Goal: Transaction & Acquisition: Purchase product/service

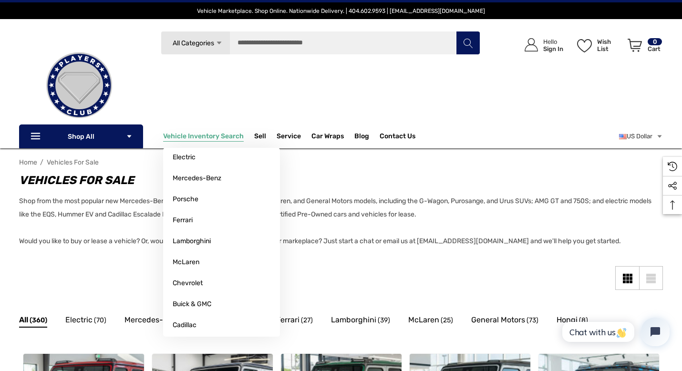
click at [184, 141] on span "Vehicle Inventory Search" at bounding box center [203, 137] width 81 height 10
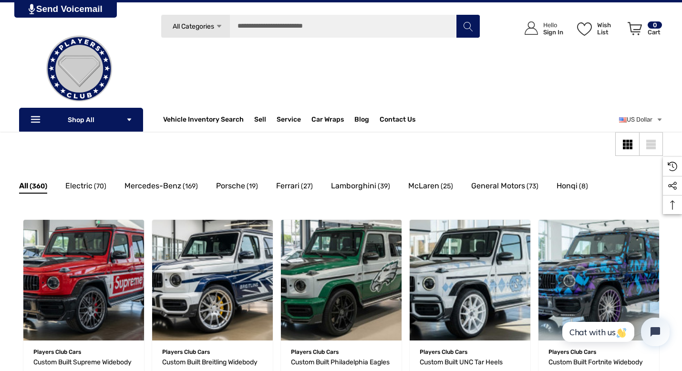
scroll to position [49, 0]
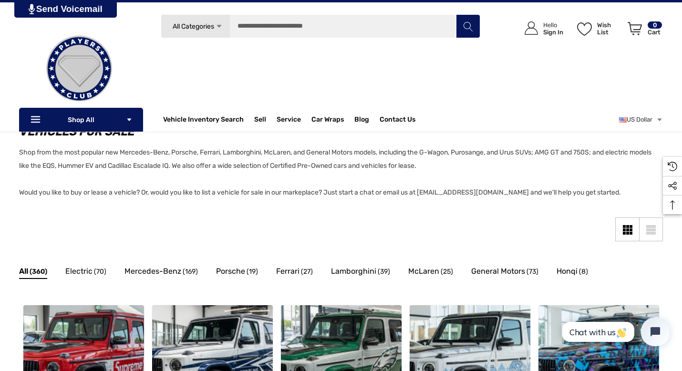
click at [627, 229] on div "Grid View" at bounding box center [628, 230] width 3 height 3
click at [644, 229] on link "List View" at bounding box center [651, 230] width 24 height 24
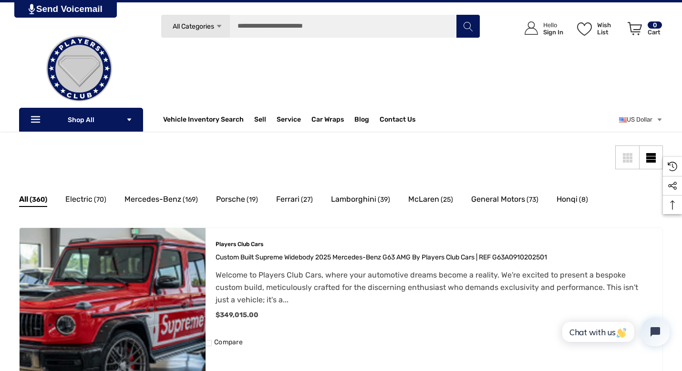
scroll to position [106, 0]
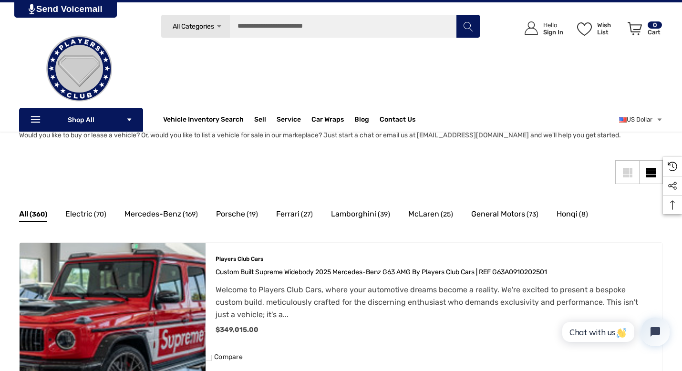
click at [627, 171] on div "Grid View" at bounding box center [628, 172] width 3 height 3
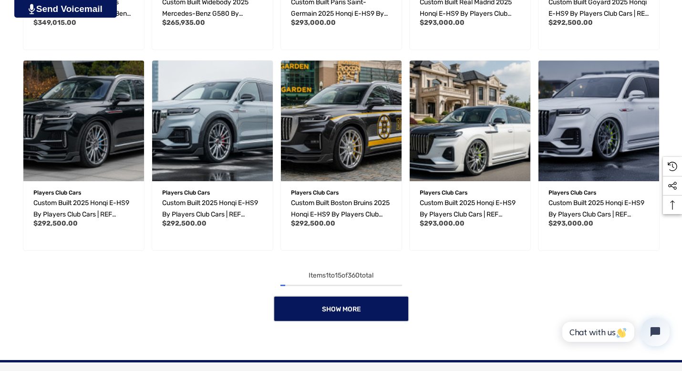
scroll to position [696, 0]
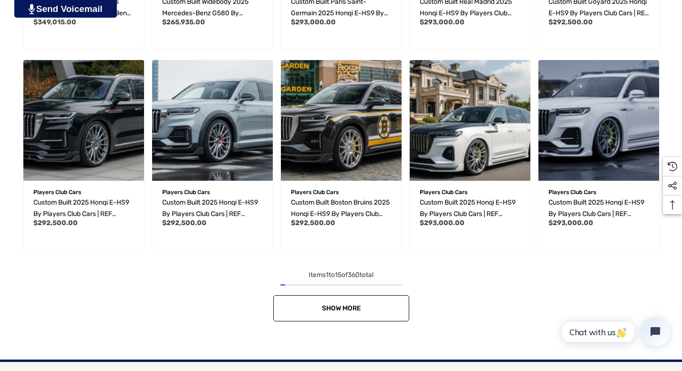
click at [338, 312] on link "Show More" at bounding box center [341, 308] width 136 height 26
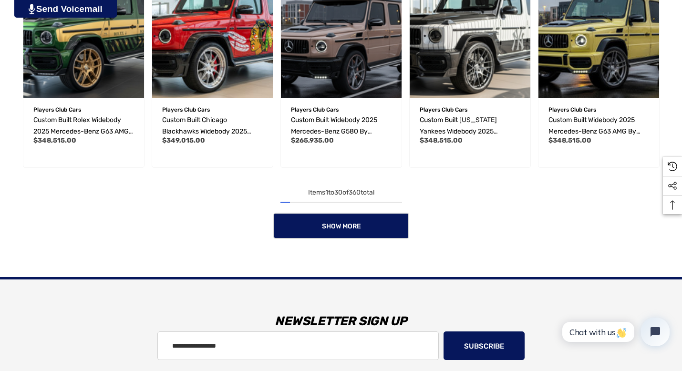
scroll to position [1393, 0]
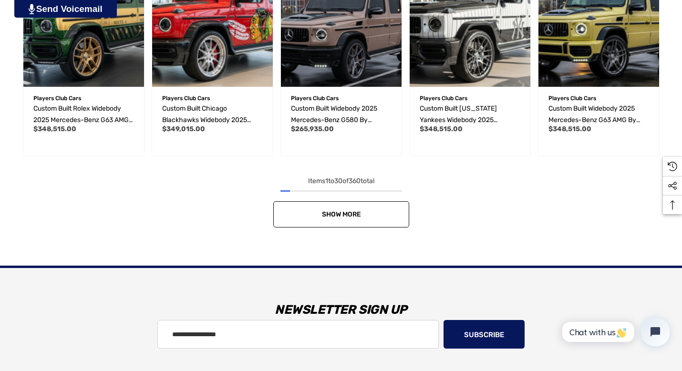
click at [382, 226] on link "Show More" at bounding box center [341, 214] width 136 height 26
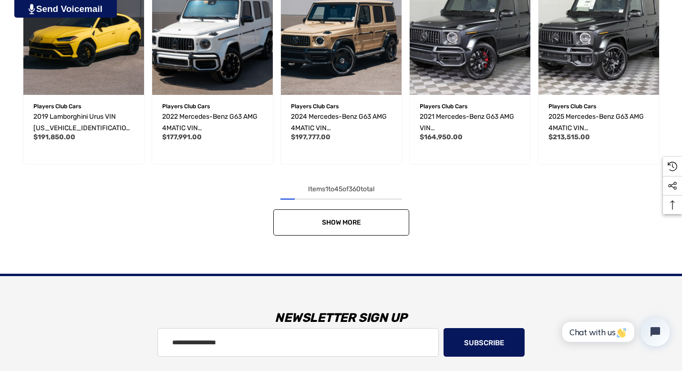
scroll to position [2000, 0]
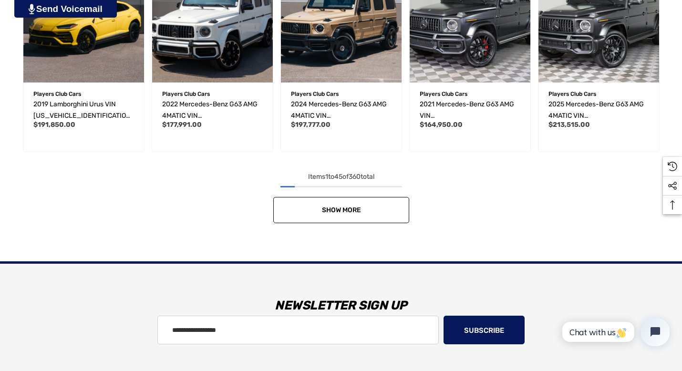
click at [369, 211] on link "Show More" at bounding box center [341, 210] width 136 height 26
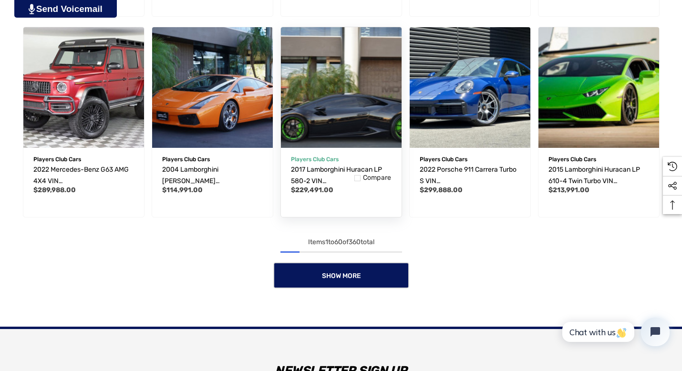
scroll to position [2542, 0]
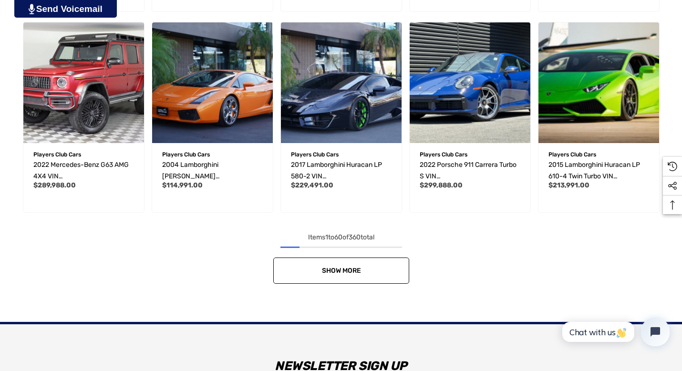
click at [388, 266] on link "Show More" at bounding box center [341, 271] width 136 height 26
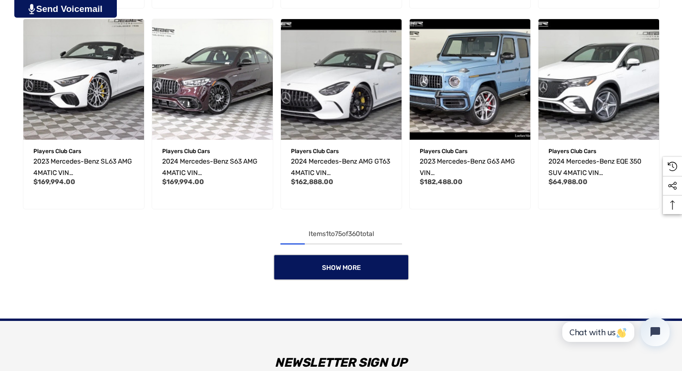
scroll to position [3193, 0]
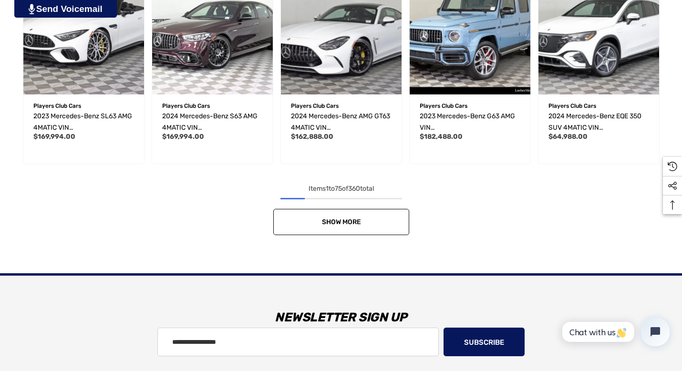
click at [387, 215] on link "Show More" at bounding box center [341, 222] width 136 height 26
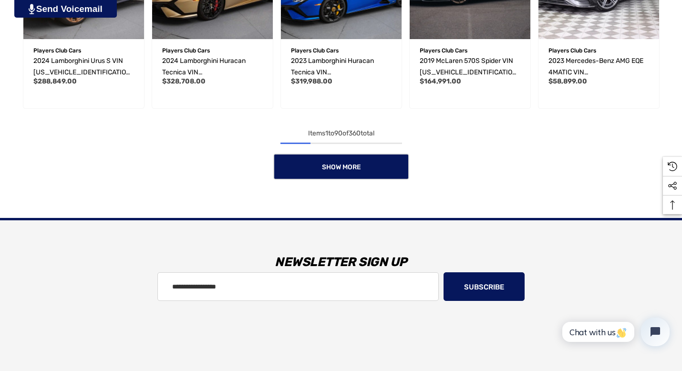
scroll to position [3913, 0]
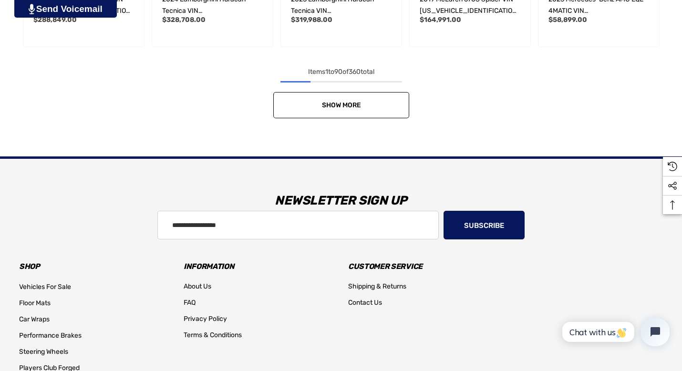
click at [389, 112] on link "Show More" at bounding box center [341, 105] width 136 height 26
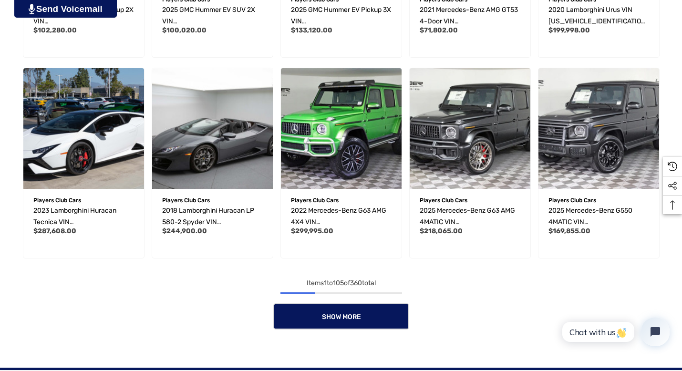
scroll to position [4326, 0]
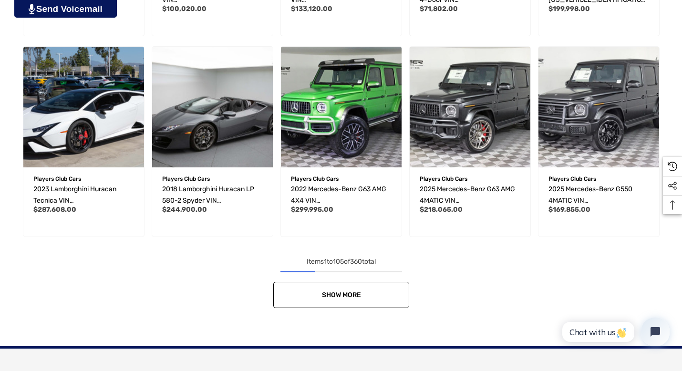
click at [398, 285] on link "Show More" at bounding box center [341, 295] width 136 height 26
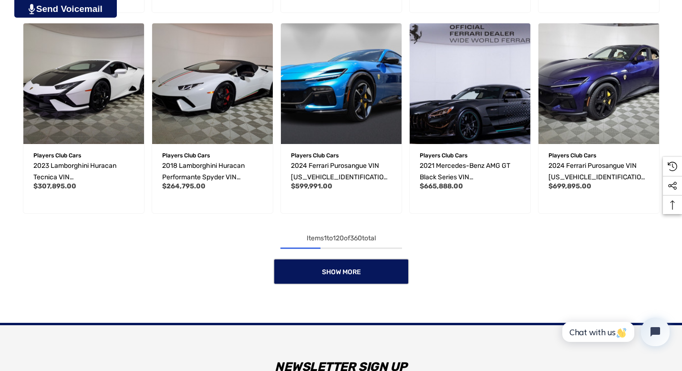
scroll to position [4964, 0]
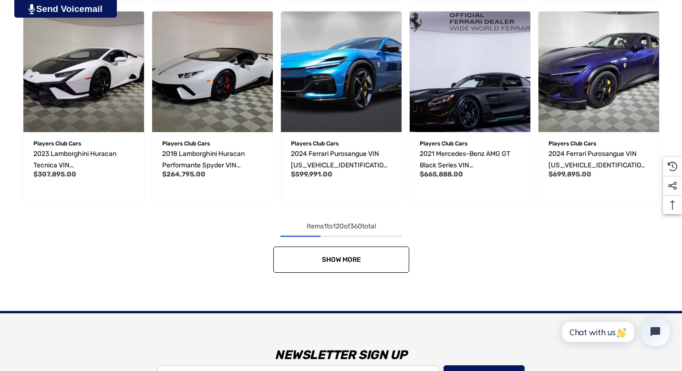
click at [394, 269] on link "Show More" at bounding box center [341, 260] width 136 height 26
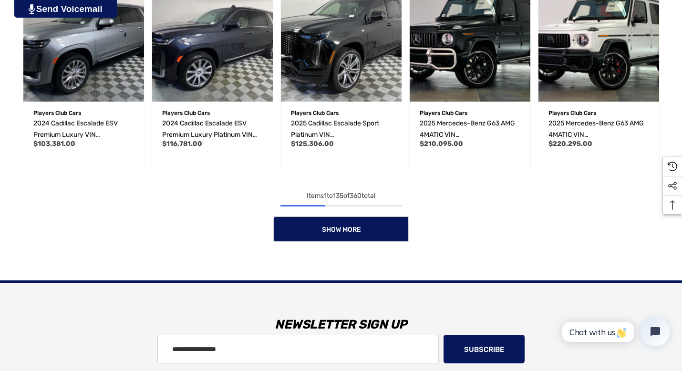
scroll to position [5634, 0]
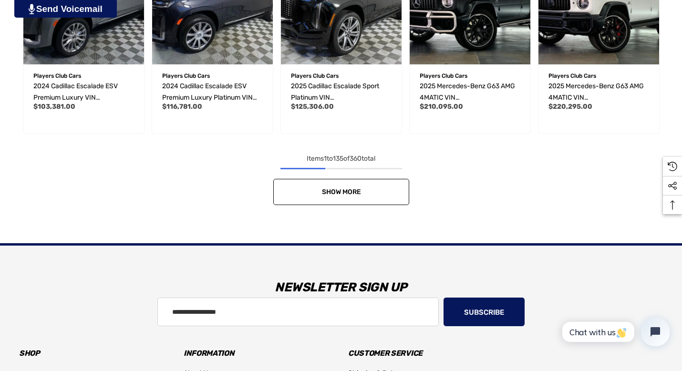
click at [401, 188] on link "Show More" at bounding box center [341, 192] width 136 height 26
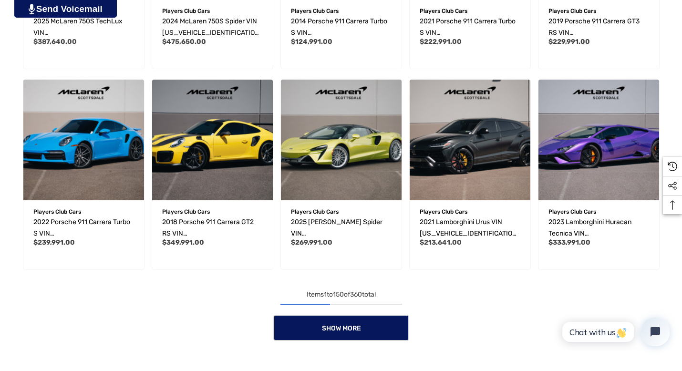
scroll to position [6106, 0]
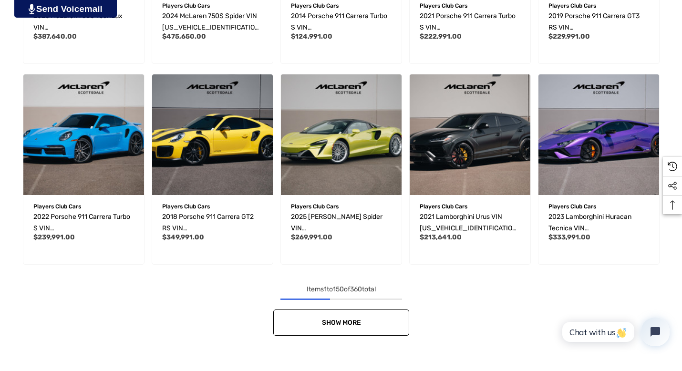
click at [391, 325] on link "Show More" at bounding box center [341, 323] width 136 height 26
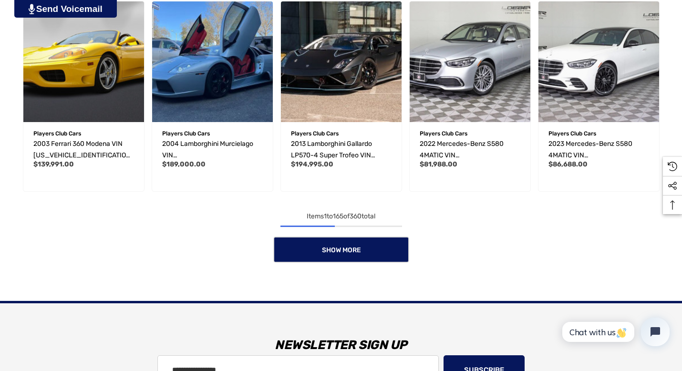
scroll to position [6788, 0]
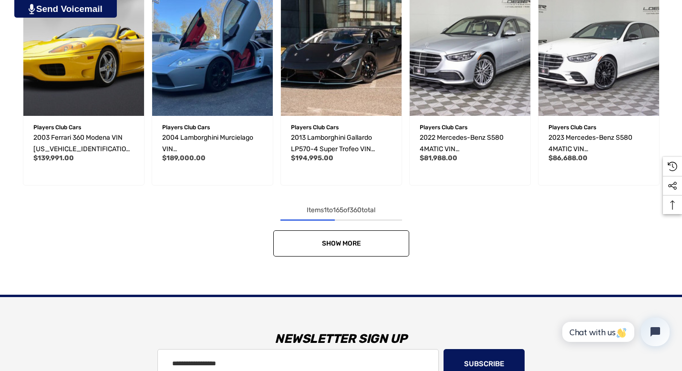
click at [391, 234] on link "Show More" at bounding box center [341, 244] width 136 height 26
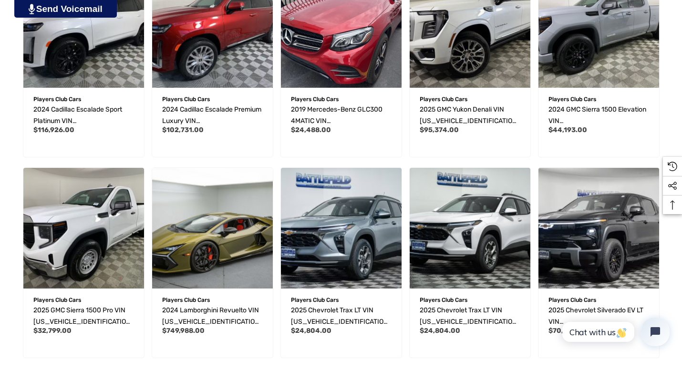
scroll to position [7221, 0]
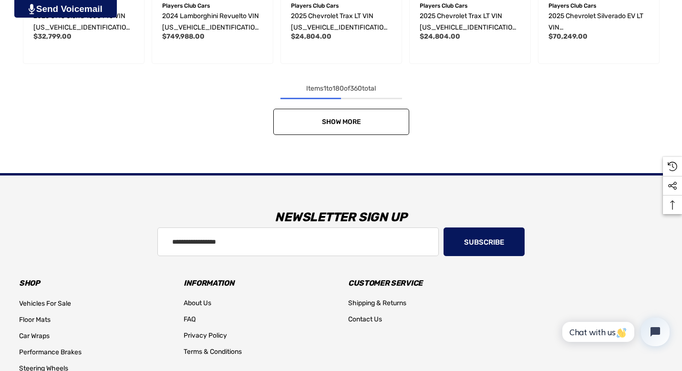
click at [384, 128] on link "Show More" at bounding box center [341, 122] width 136 height 26
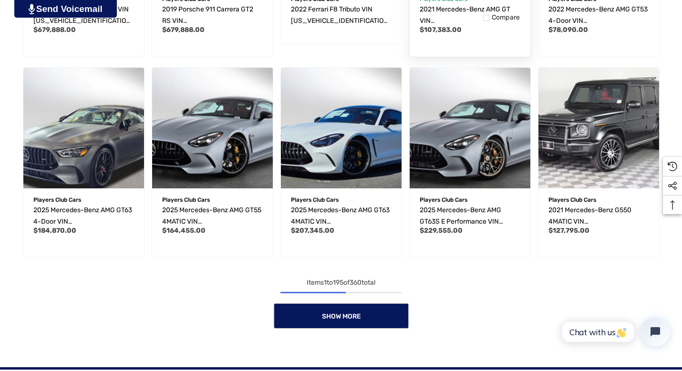
scroll to position [7925, 0]
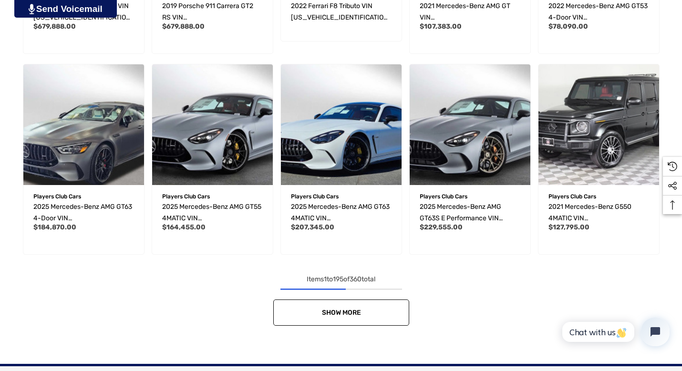
click at [383, 305] on link "Show More" at bounding box center [341, 313] width 136 height 26
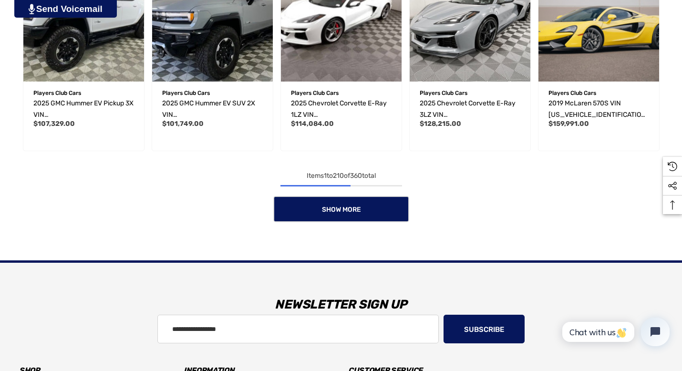
scroll to position [8658, 0]
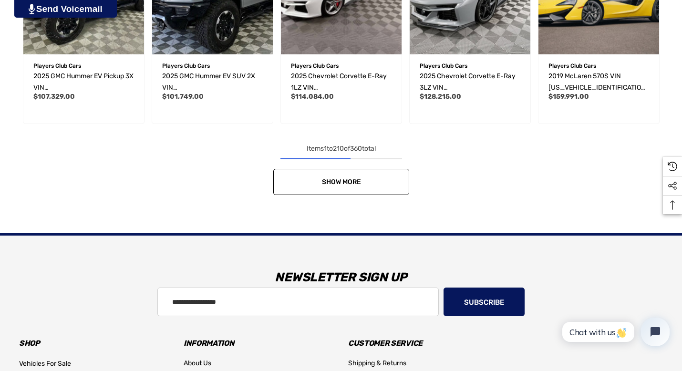
click at [403, 177] on link "Show More" at bounding box center [341, 182] width 136 height 26
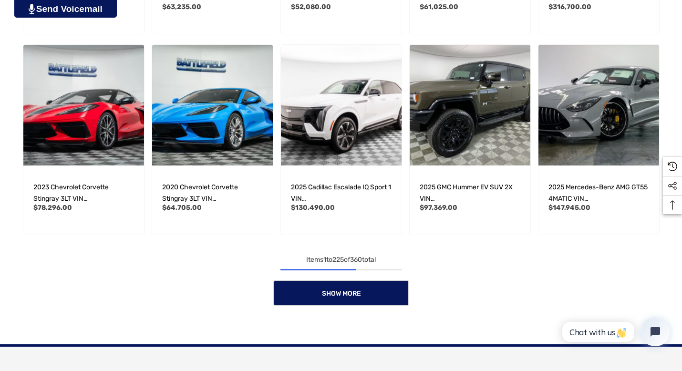
scroll to position [9187, 0]
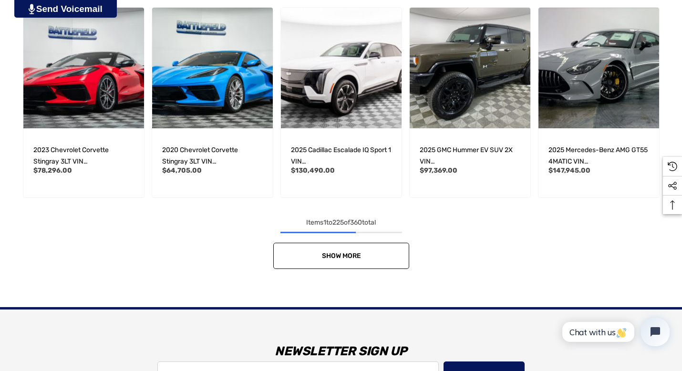
click at [403, 256] on link "Show More" at bounding box center [341, 256] width 136 height 26
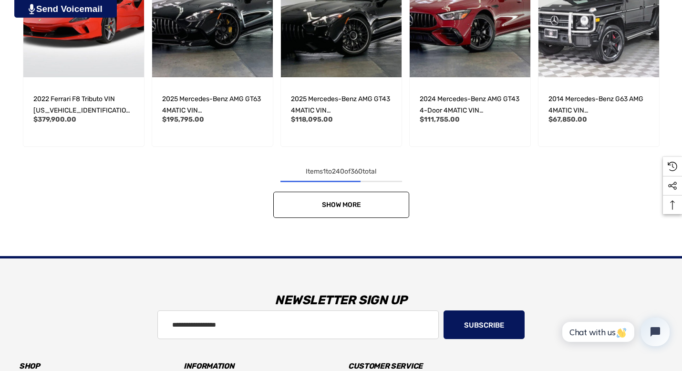
scroll to position [9847, 0]
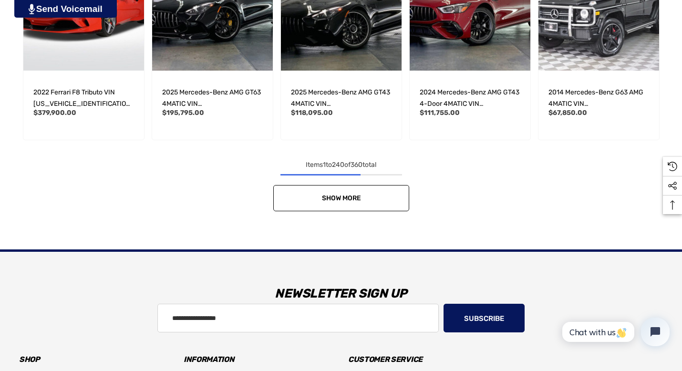
click at [386, 191] on link "Show More" at bounding box center [341, 198] width 136 height 26
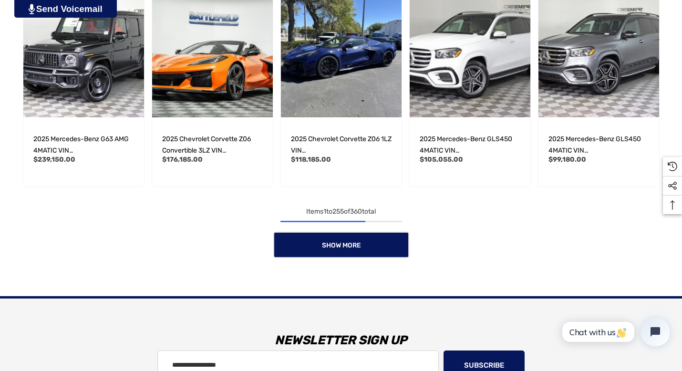
scroll to position [10414, 0]
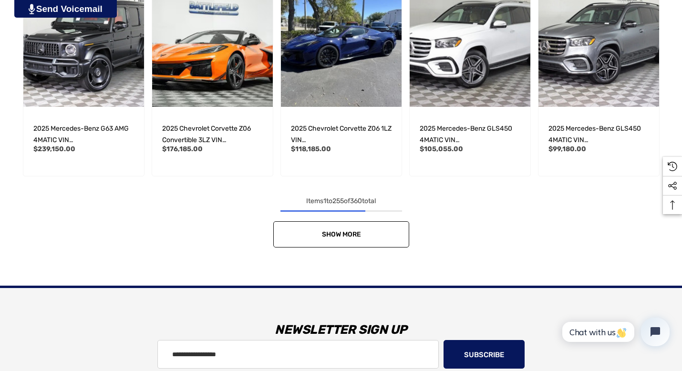
click at [396, 241] on link "Show More" at bounding box center [341, 234] width 136 height 26
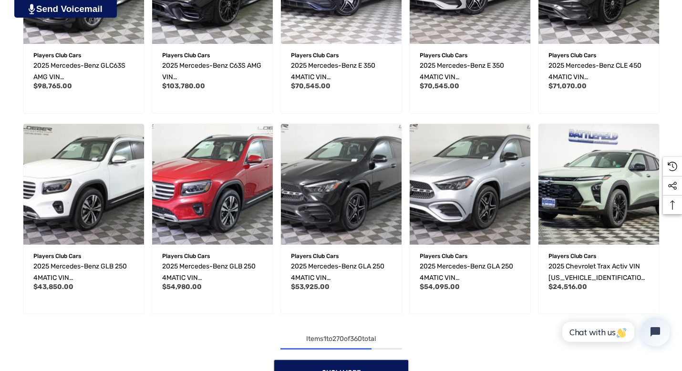
scroll to position [11007, 0]
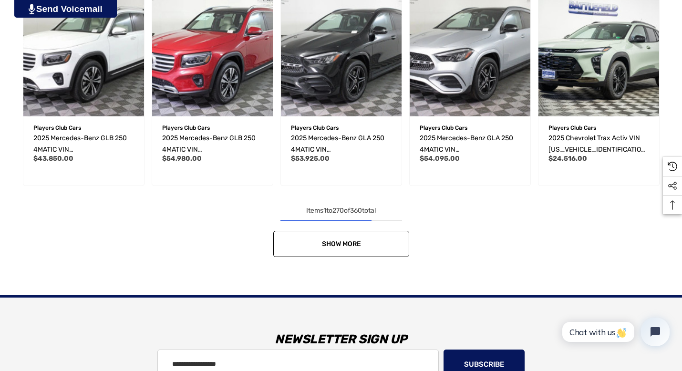
click at [398, 247] on link "Show More" at bounding box center [341, 244] width 136 height 26
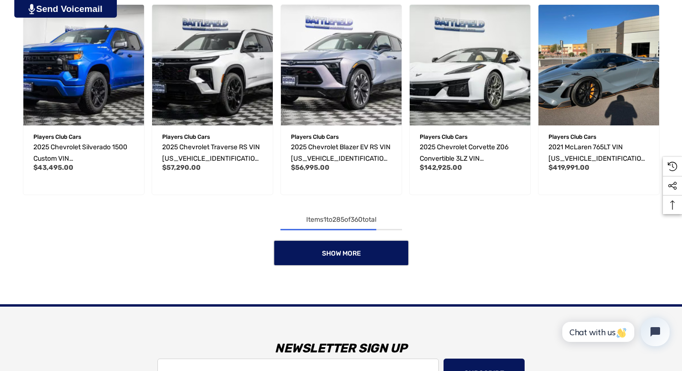
scroll to position [11630, 0]
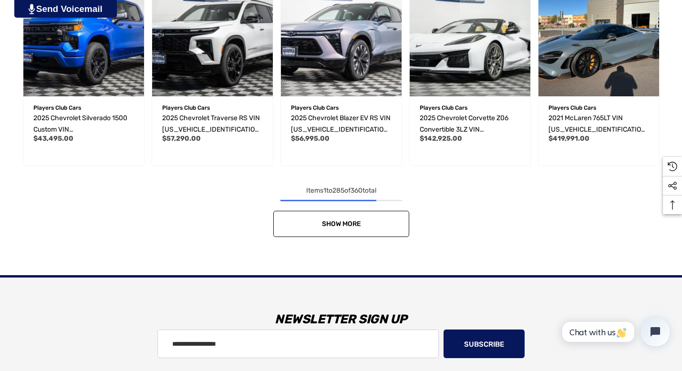
click at [395, 224] on link "Show More" at bounding box center [341, 224] width 136 height 26
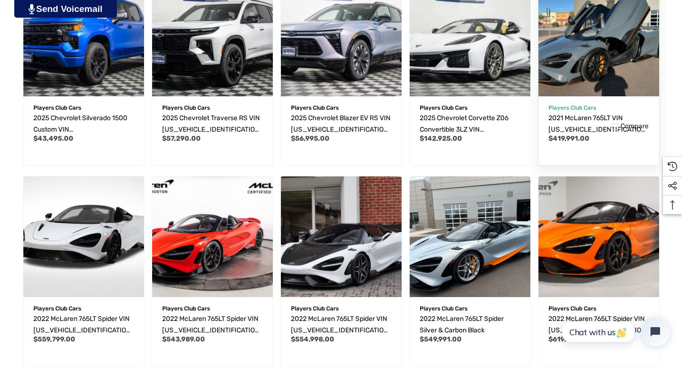
click at [578, 80] on img "2021 McLaren 765LT VIN SBM14RCA8MW765615,$419,991.00\a" at bounding box center [599, 35] width 133 height 133
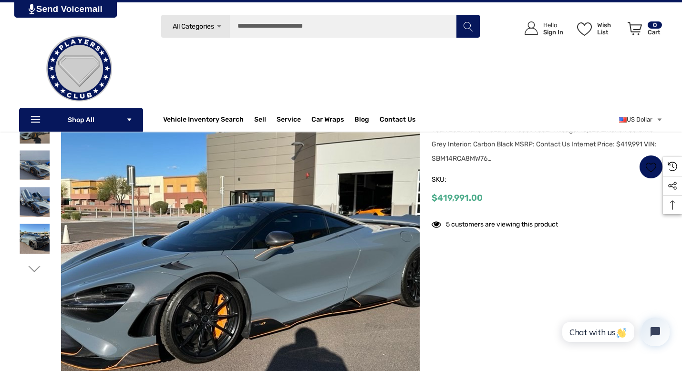
scroll to position [118, 0]
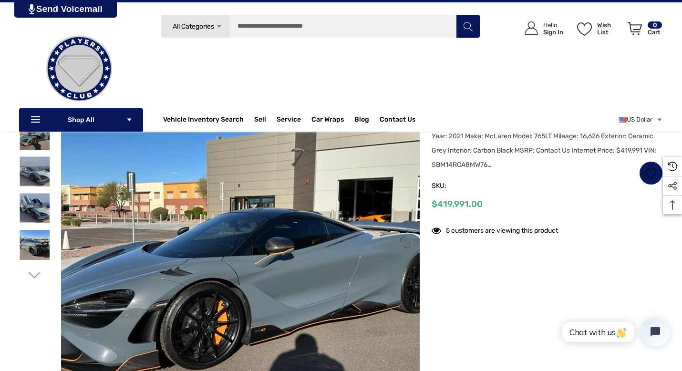
click at [37, 275] on use "Go to slide 2 of 2" at bounding box center [35, 276] width 12 height 6
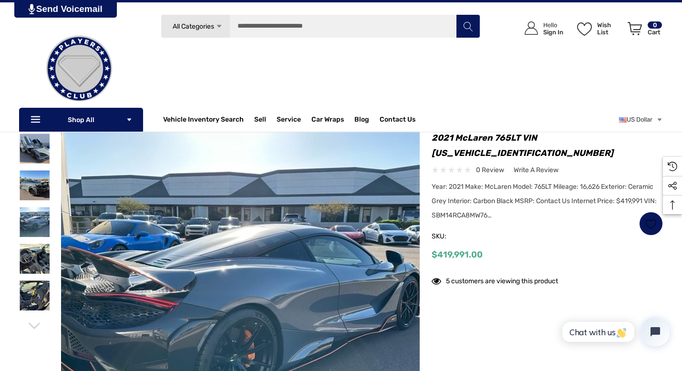
scroll to position [67, 0]
click at [34, 320] on div at bounding box center [34, 224] width 31 height 216
click at [34, 337] on div "Previous Next 1" at bounding box center [219, 295] width 401 height 359
click at [34, 323] on icon "Go to slide 1 of 2" at bounding box center [35, 327] width 12 height 12
click at [36, 325] on icon "Go to slide 1 of 2" at bounding box center [35, 327] width 12 height 12
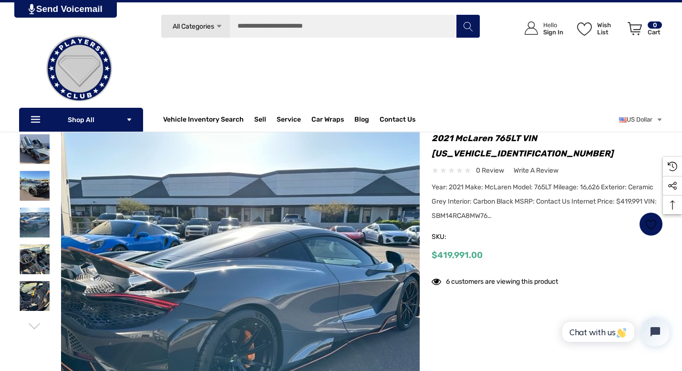
scroll to position [0, 0]
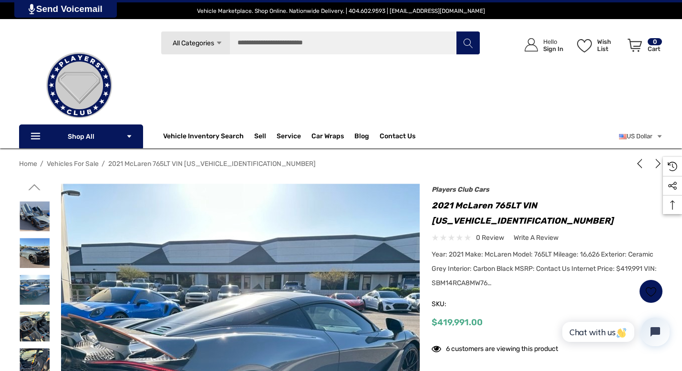
click at [29, 195] on div at bounding box center [34, 292] width 31 height 216
click at [30, 189] on use "Go to slide 1 of 2" at bounding box center [35, 187] width 12 height 6
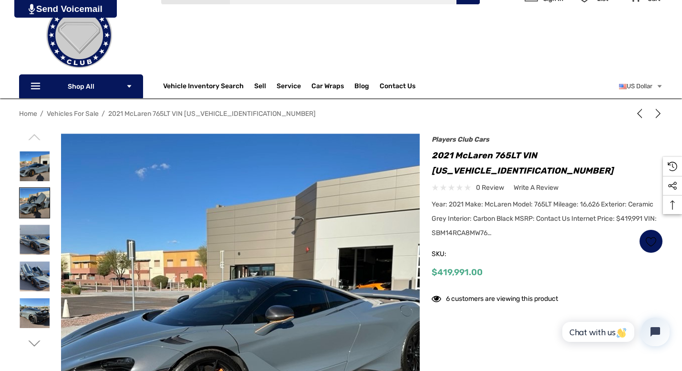
scroll to position [71, 0]
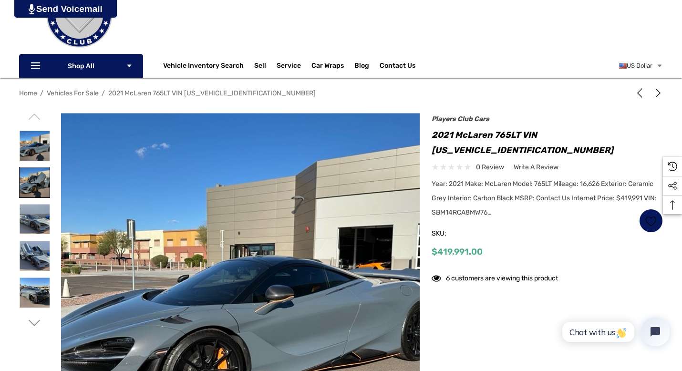
click at [35, 184] on img at bounding box center [35, 183] width 30 height 30
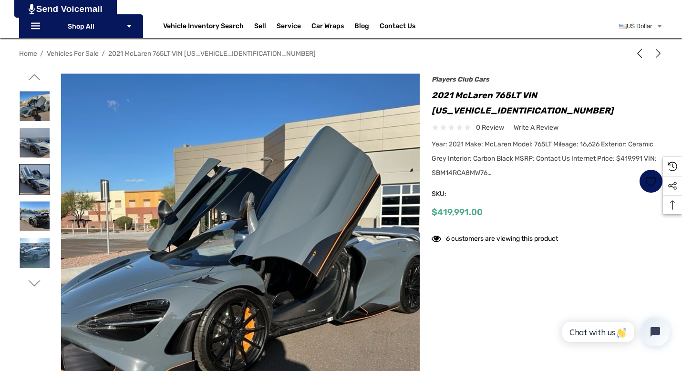
scroll to position [114, 0]
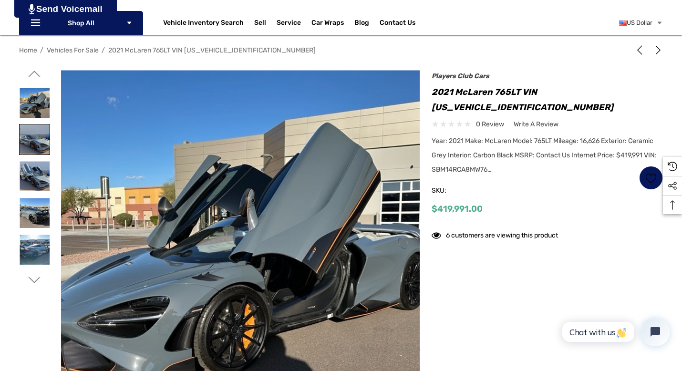
click at [24, 129] on img at bounding box center [35, 140] width 30 height 30
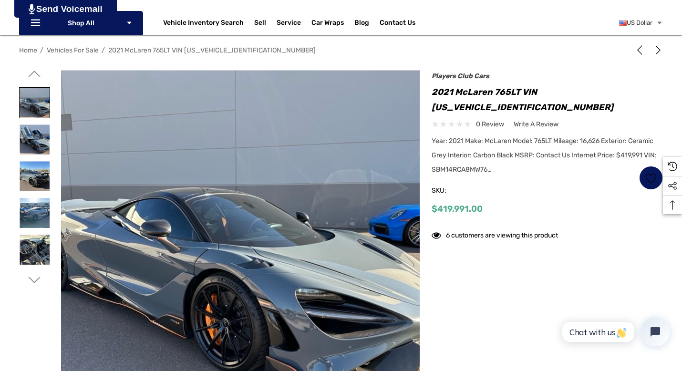
click at [24, 129] on img at bounding box center [35, 140] width 30 height 30
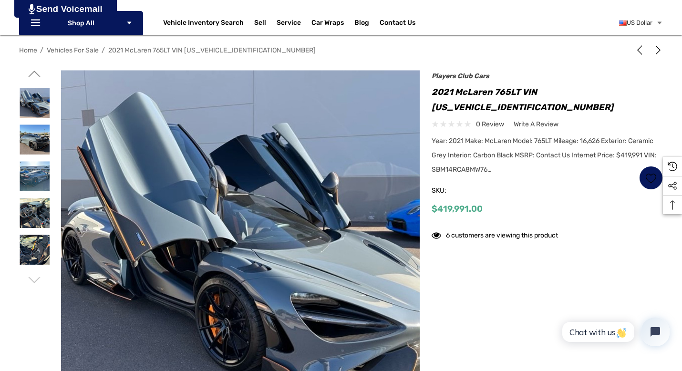
click at [24, 129] on img at bounding box center [35, 140] width 30 height 30
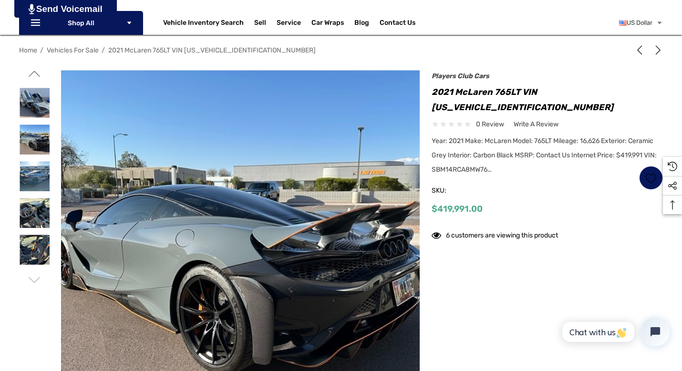
click at [24, 129] on img at bounding box center [35, 140] width 30 height 30
click at [31, 178] on img at bounding box center [35, 176] width 30 height 30
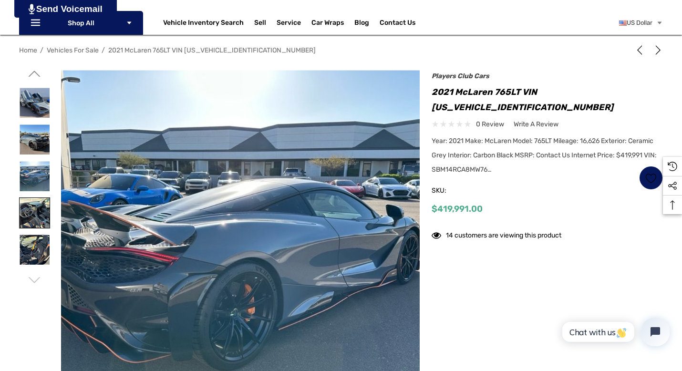
click at [33, 203] on img at bounding box center [35, 213] width 30 height 30
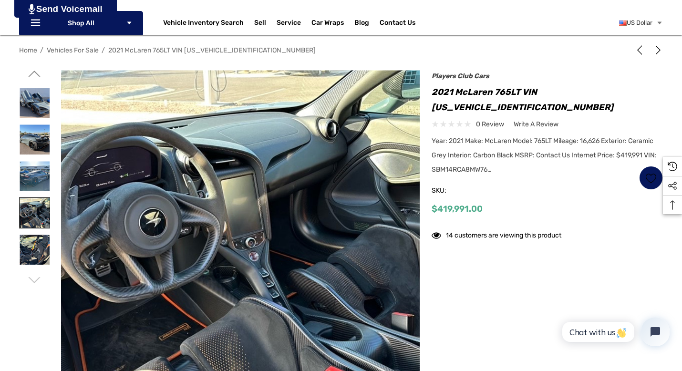
click at [36, 212] on img at bounding box center [35, 213] width 30 height 30
click at [44, 254] on img at bounding box center [35, 250] width 30 height 30
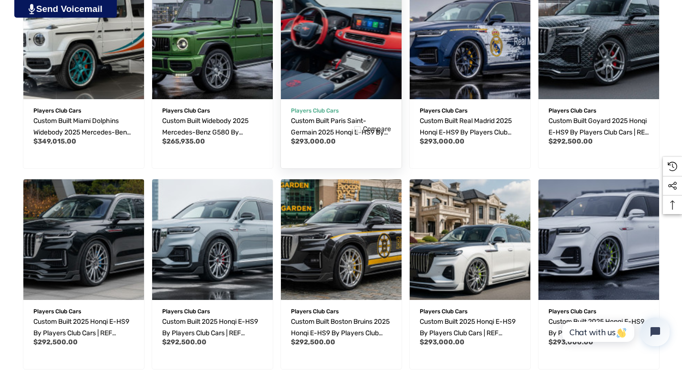
scroll to position [705, 0]
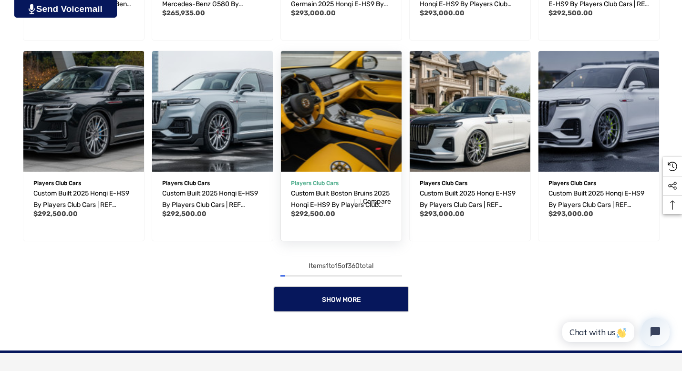
click at [358, 90] on img "Custom Built Boston Bruins 2025 Honqi E-HS9 by Players Club Cars | REF EHS90827…" at bounding box center [341, 111] width 133 height 133
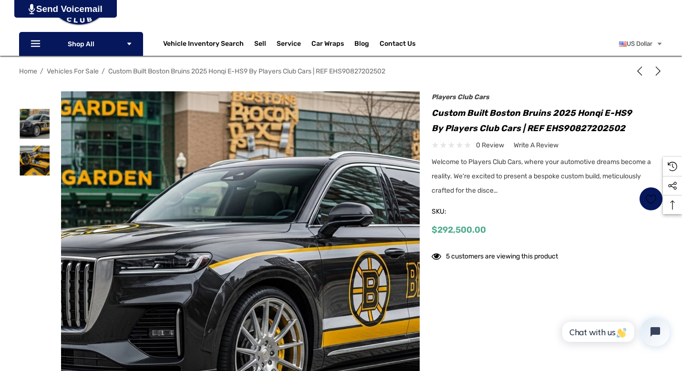
scroll to position [98, 0]
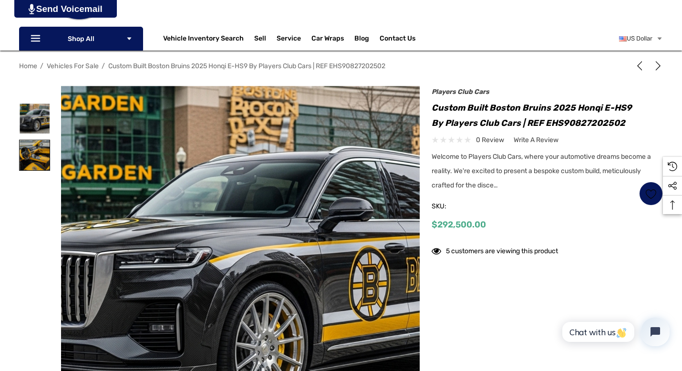
click at [40, 152] on img at bounding box center [35, 155] width 30 height 30
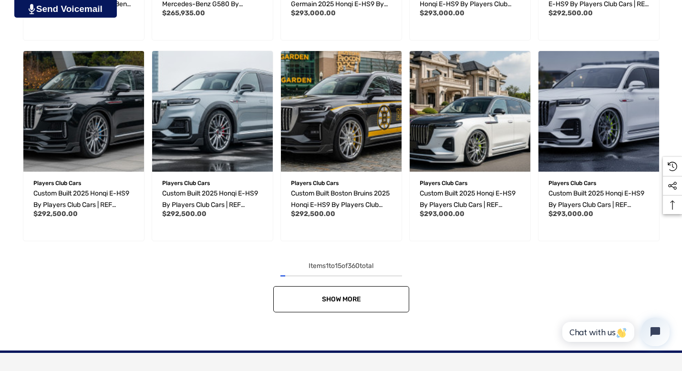
click at [299, 305] on link "Show More" at bounding box center [341, 299] width 136 height 26
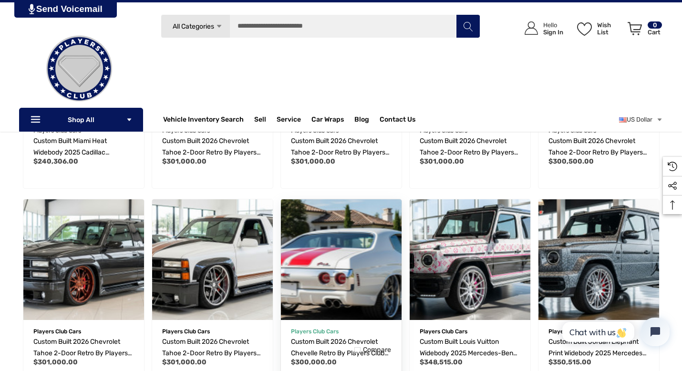
scroll to position [957, 0]
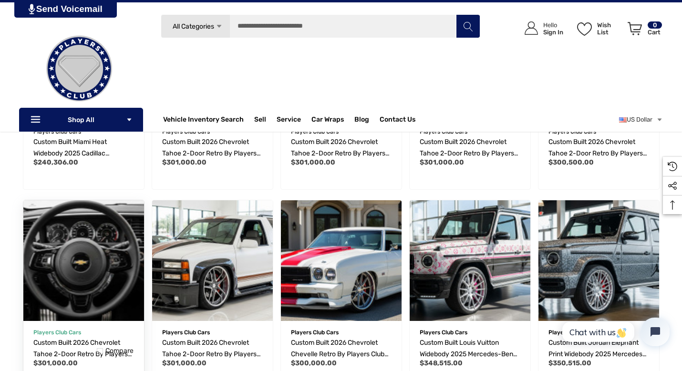
click at [108, 253] on img "Custom Built 2026 Chevrolet Tahoe 2-Door Retro by Players Club Cars | REF TAH20…" at bounding box center [83, 260] width 133 height 133
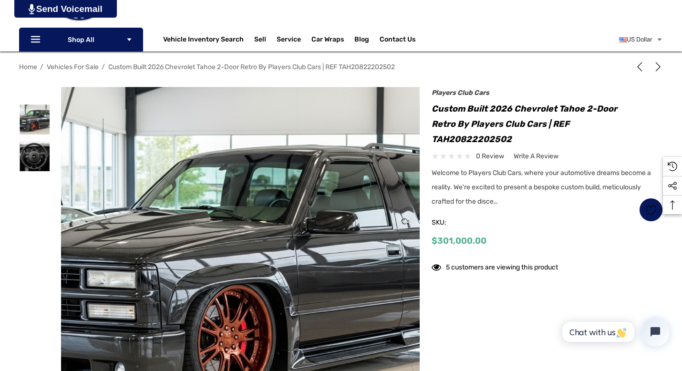
scroll to position [117, 0]
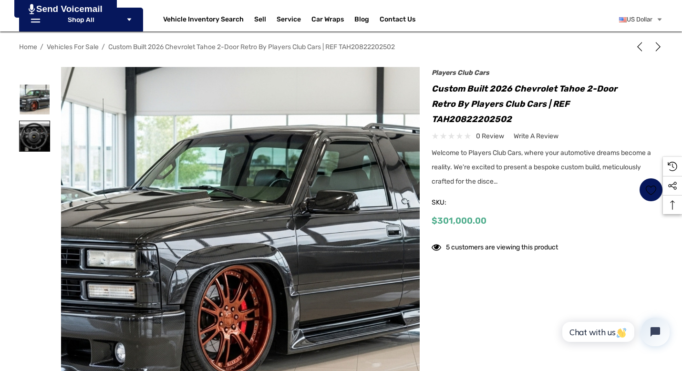
click at [41, 135] on img at bounding box center [35, 136] width 30 height 30
